Goal: Task Accomplishment & Management: Use online tool/utility

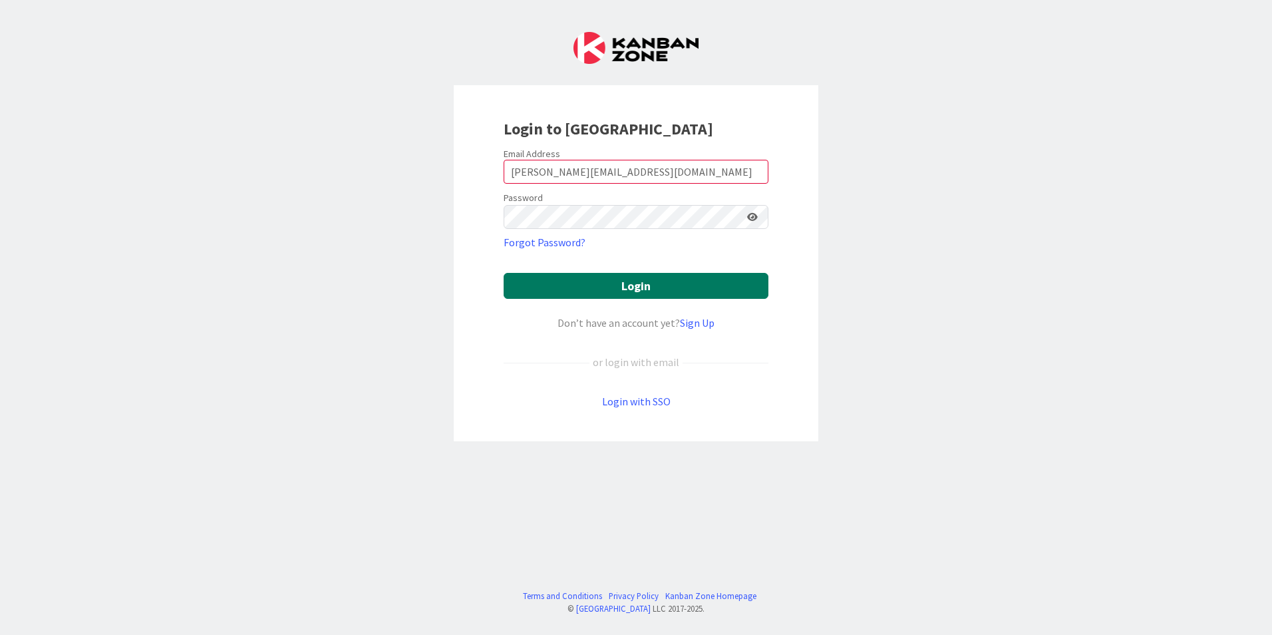
click at [592, 279] on button "Login" at bounding box center [636, 286] width 265 height 26
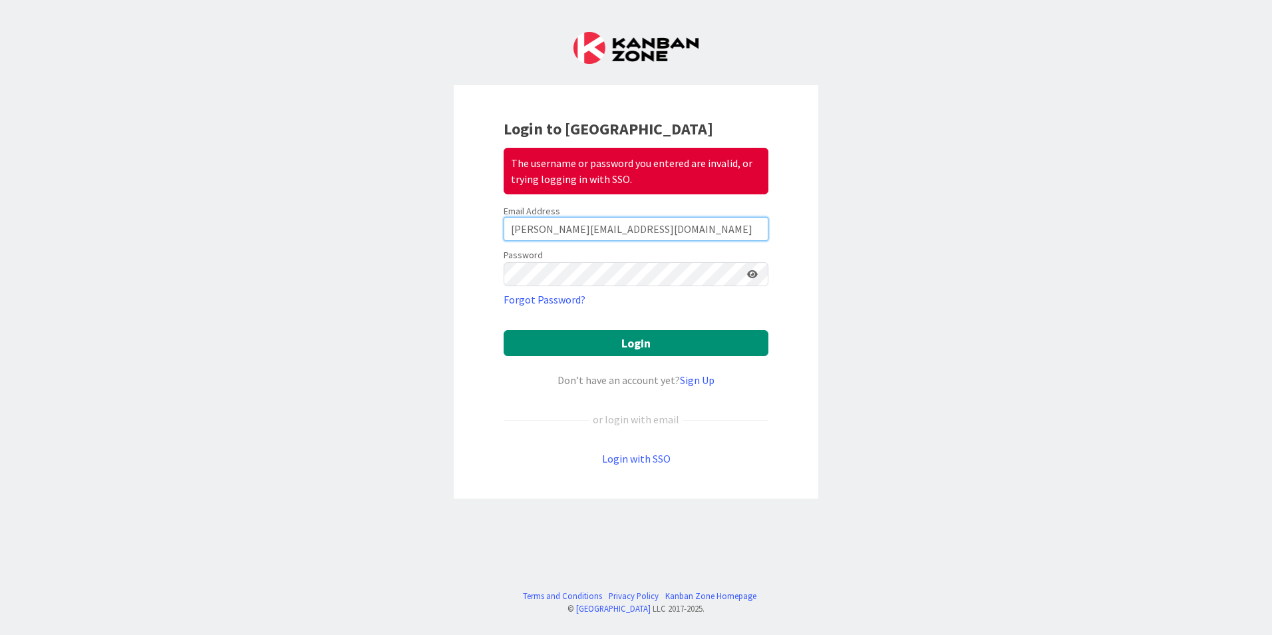
click at [553, 228] on input "[PERSON_NAME][EMAIL_ADDRESS][DOMAIN_NAME]" at bounding box center [636, 229] width 265 height 24
click at [558, 229] on input "[PERSON_NAME][EMAIL_ADDRESS][DOMAIN_NAME]" at bounding box center [636, 229] width 265 height 24
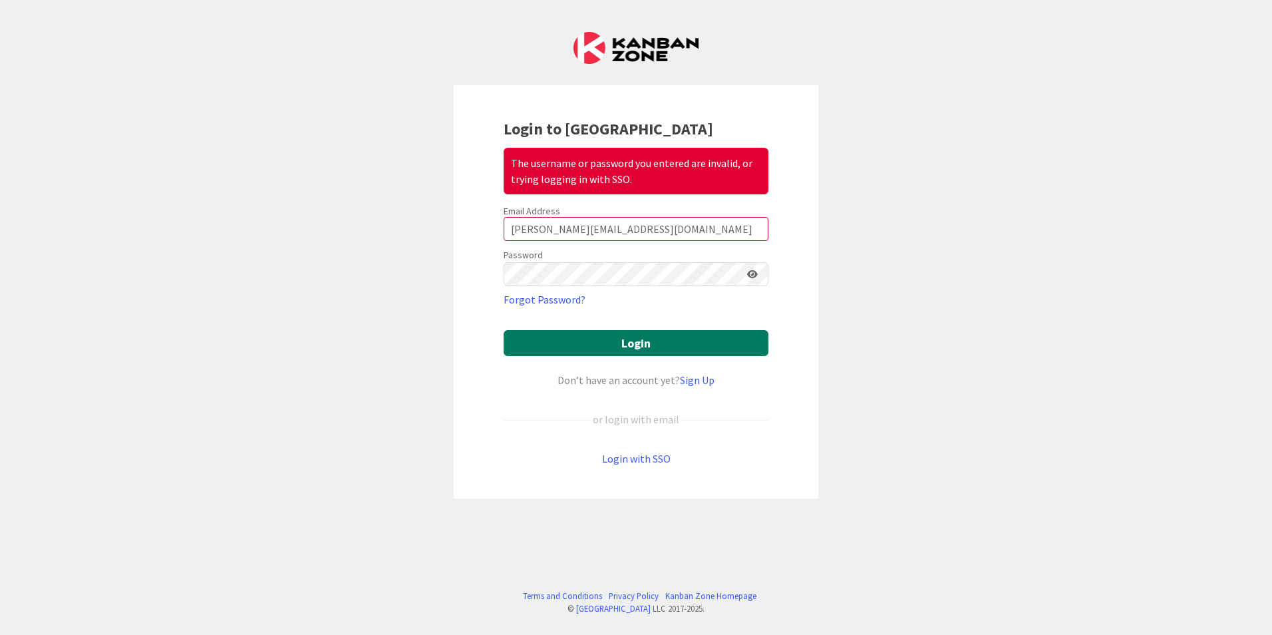
click at [583, 334] on button "Login" at bounding box center [636, 343] width 265 height 26
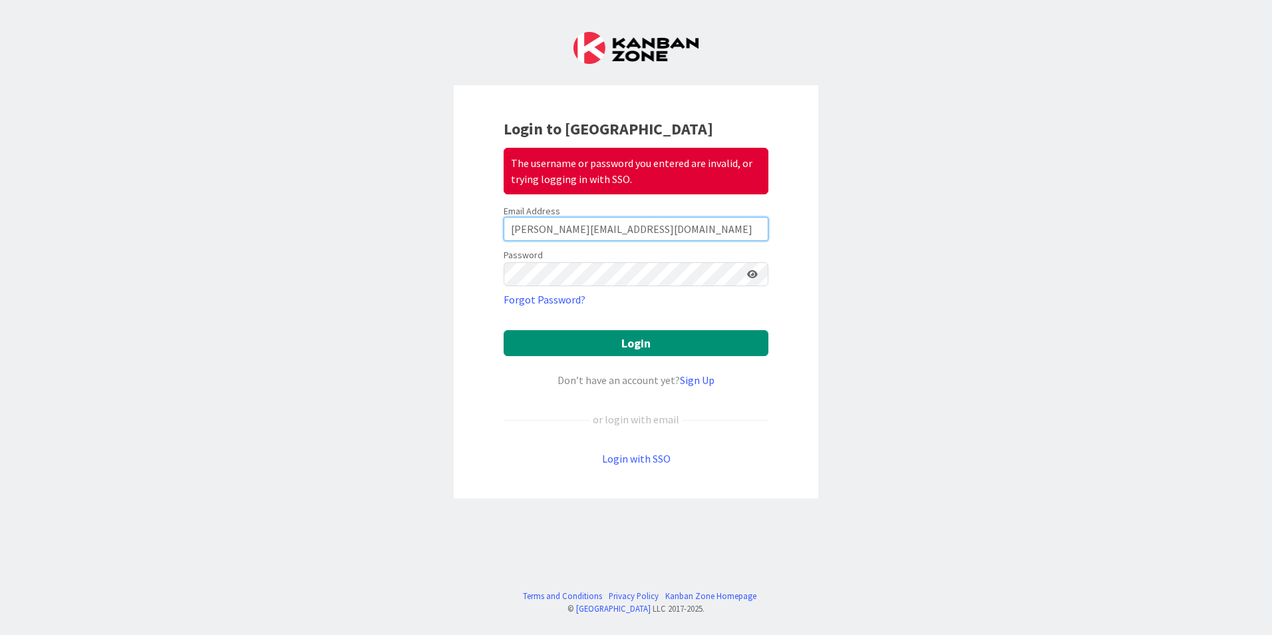
click at [668, 224] on input "[PERSON_NAME][EMAIL_ADDRESS][DOMAIN_NAME]" at bounding box center [636, 229] width 265 height 24
click at [641, 231] on input "[PERSON_NAME][EMAIL_ADDRESS][DOMAIN_NAME]" at bounding box center [636, 229] width 265 height 24
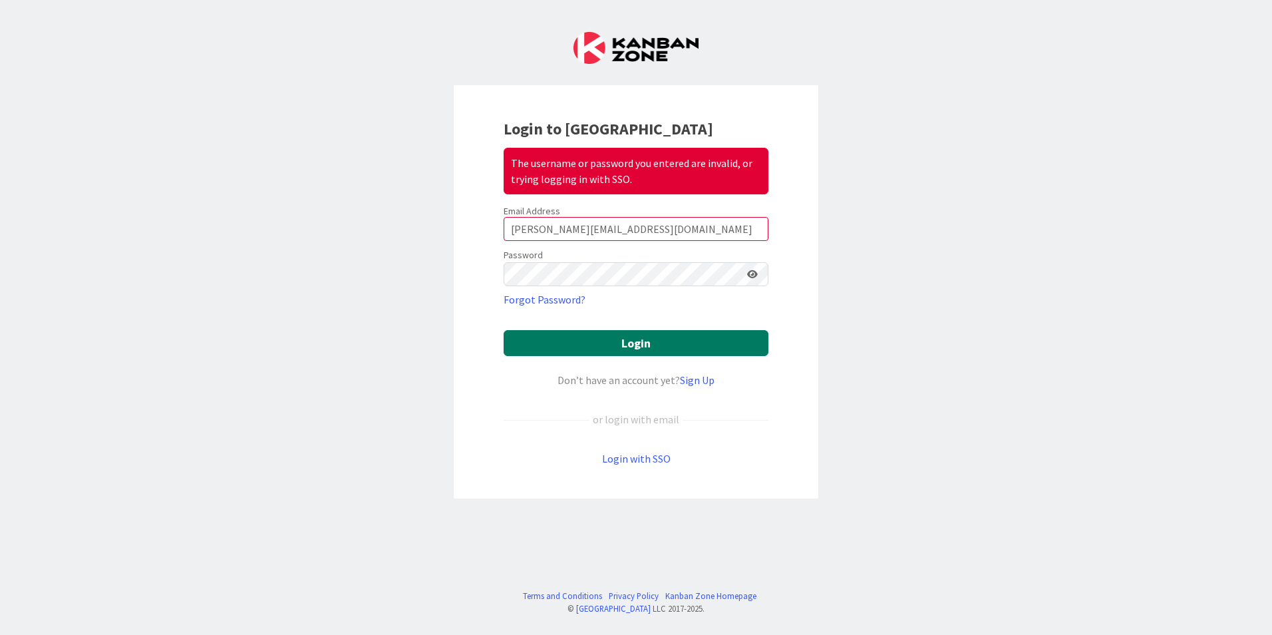
click at [607, 353] on button "Login" at bounding box center [636, 343] width 265 height 26
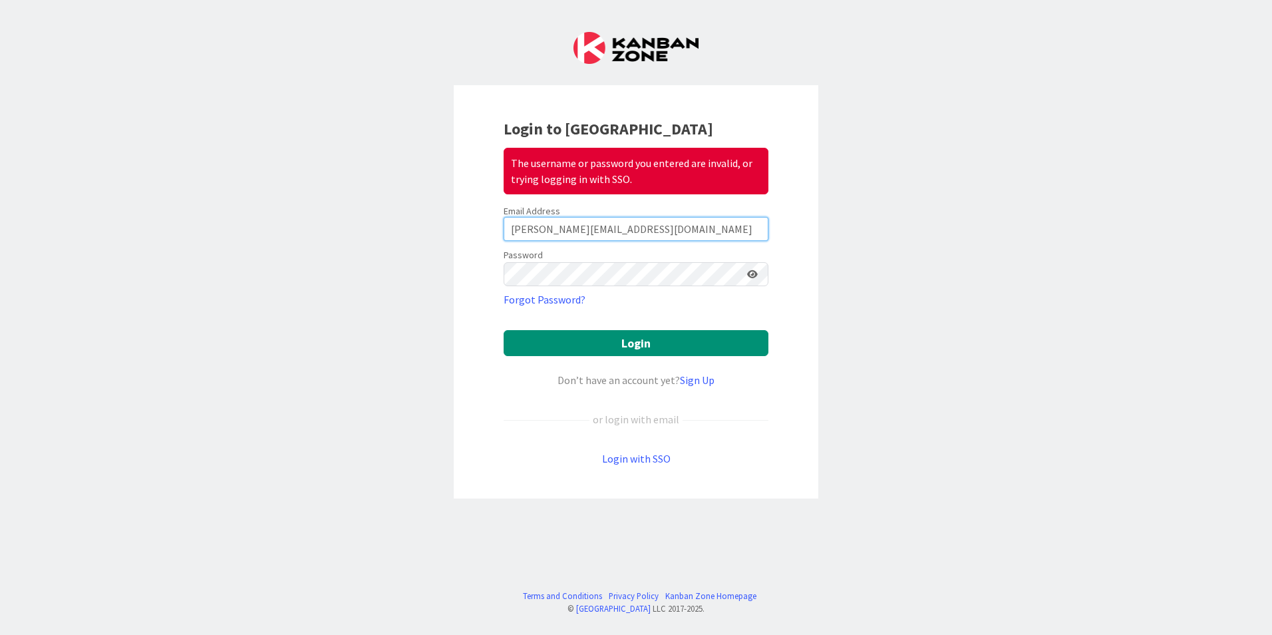
click at [604, 237] on input "[PERSON_NAME][EMAIL_ADDRESS][DOMAIN_NAME]" at bounding box center [636, 229] width 265 height 24
click at [605, 230] on input "[PERSON_NAME][EMAIL_ADDRESS][DOMAIN_NAME]" at bounding box center [636, 229] width 265 height 24
type input "[PERSON_NAME][EMAIL_ADDRESS][DOMAIN_NAME]"
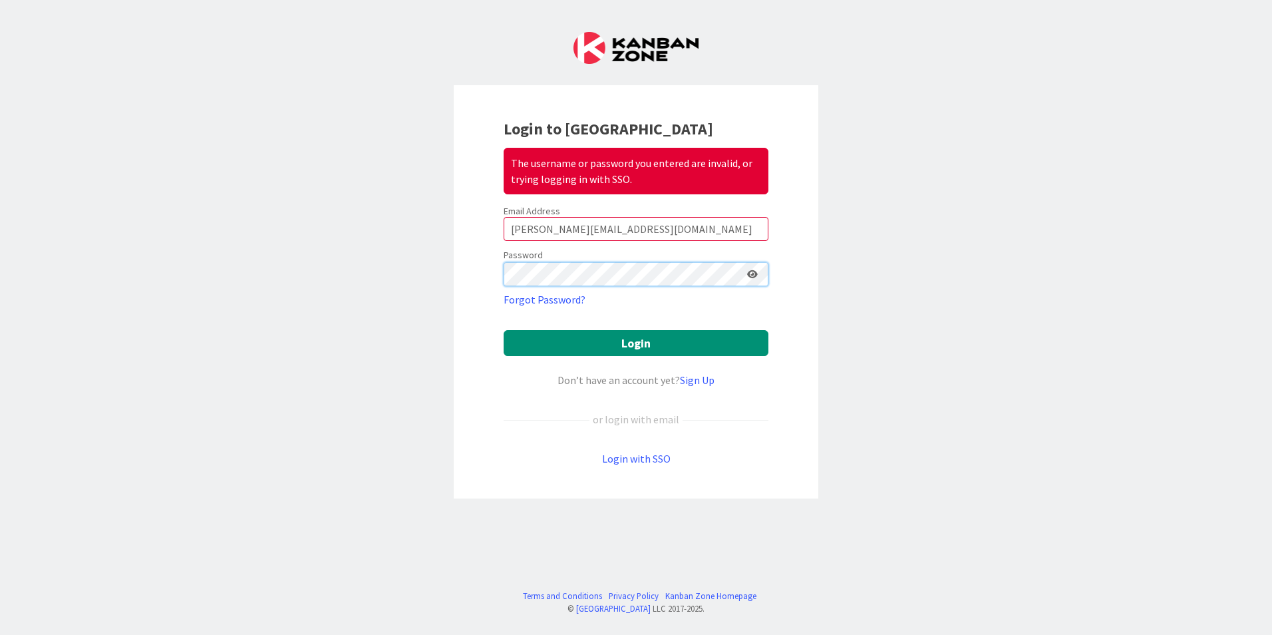
click at [504, 330] on button "Login" at bounding box center [636, 343] width 265 height 26
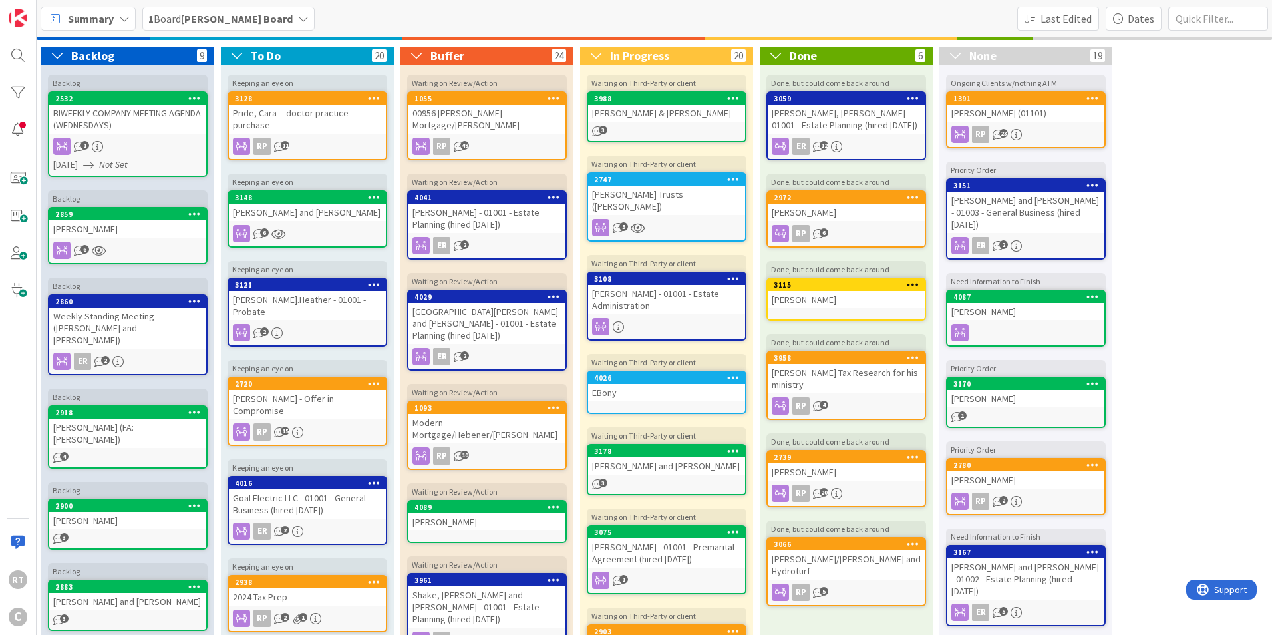
click at [90, 18] on span "Summary" at bounding box center [91, 19] width 46 height 16
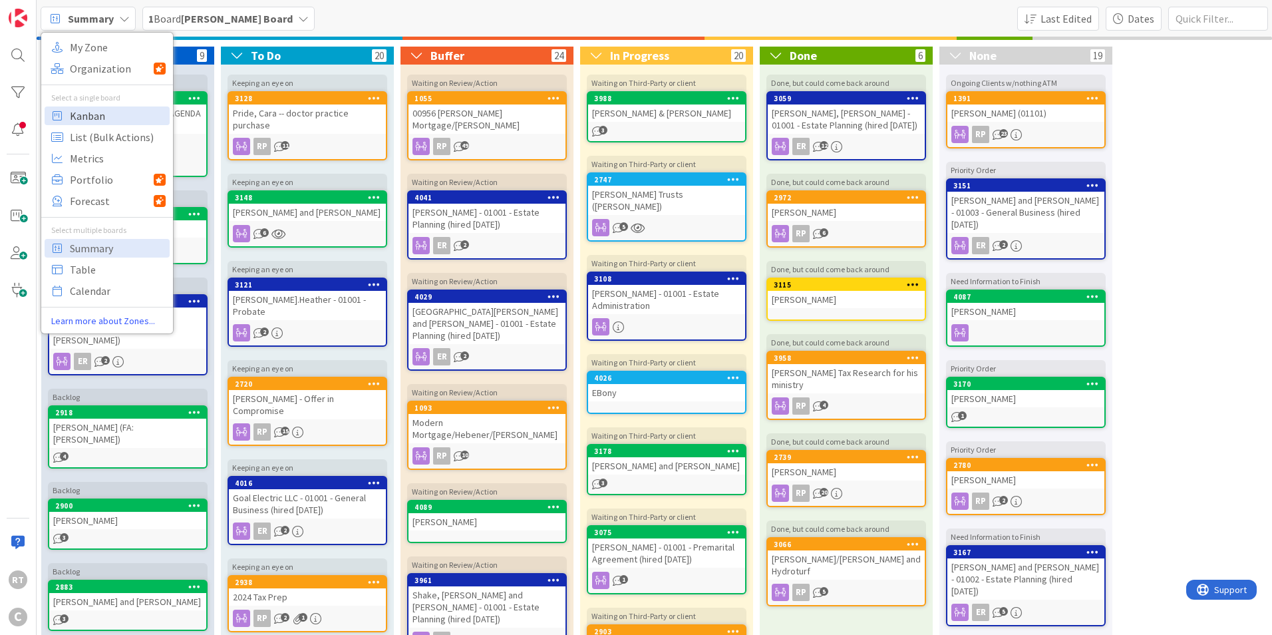
click at [101, 112] on span "Kanban" at bounding box center [118, 116] width 96 height 20
